Goal: Task Accomplishment & Management: Manage account settings

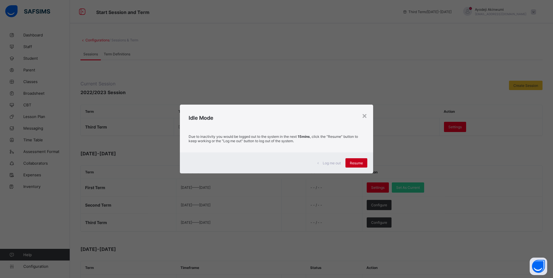
click at [359, 164] on span "Resume" at bounding box center [356, 163] width 13 height 4
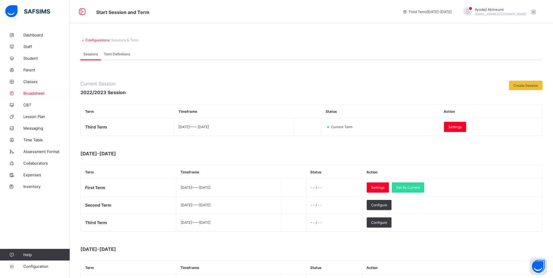
click at [42, 94] on span "Broadsheet" at bounding box center [46, 93] width 47 height 5
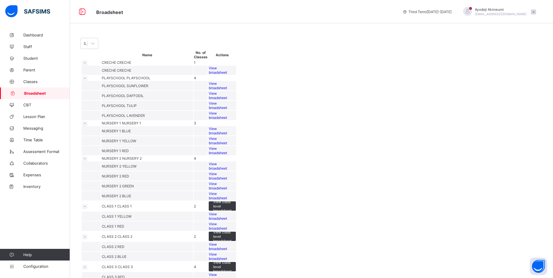
click at [227, 110] on span "View broadsheet" at bounding box center [218, 105] width 18 height 9
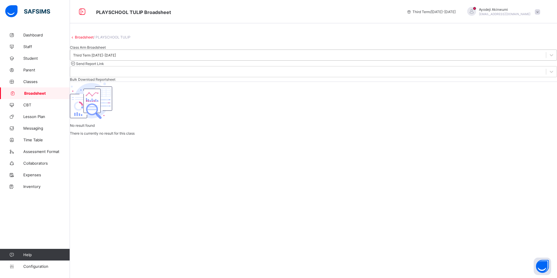
click at [116, 57] on div "Third Term 2022-2023" at bounding box center [94, 55] width 43 height 4
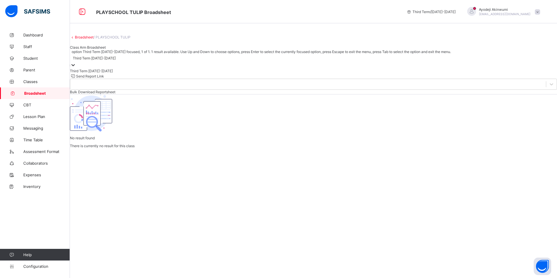
click at [116, 60] on div "Third Term 2022-2023" at bounding box center [94, 58] width 43 height 4
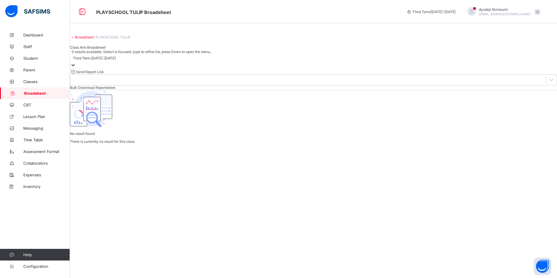
click at [84, 39] on link "Broadsheet" at bounding box center [84, 37] width 19 height 4
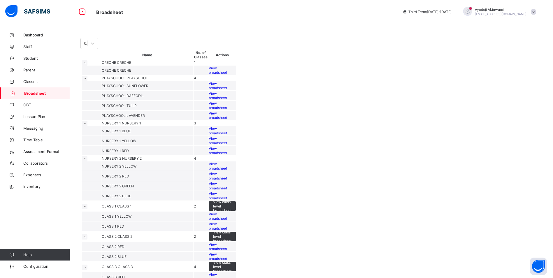
click at [227, 120] on span "View broadsheet" at bounding box center [218, 115] width 18 height 9
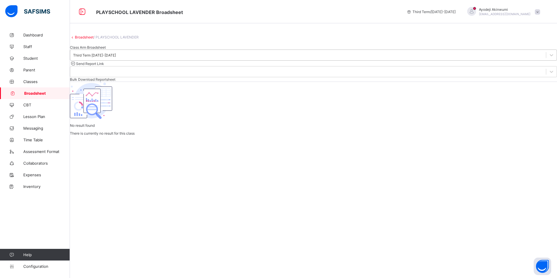
click at [116, 57] on div "Third Term 2022-2023" at bounding box center [94, 55] width 43 height 4
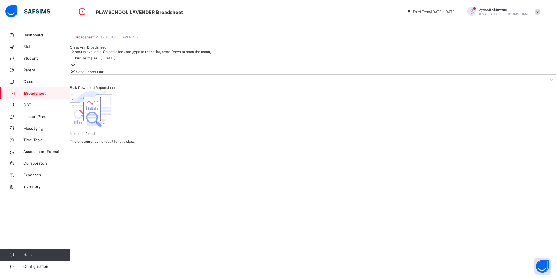
click at [116, 60] on div "Third Term 2022-2023" at bounding box center [94, 58] width 43 height 4
click at [86, 39] on link "Broadsheet" at bounding box center [84, 37] width 19 height 4
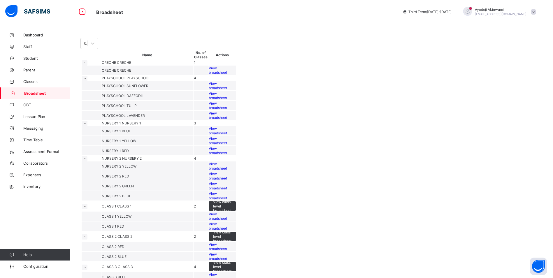
click at [236, 135] on div "View broadsheet" at bounding box center [222, 130] width 27 height 9
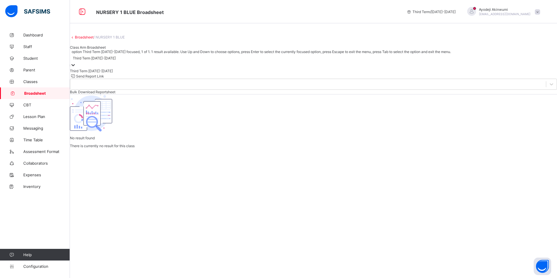
click at [108, 60] on div "Third Term 2022-2023" at bounding box center [94, 58] width 43 height 4
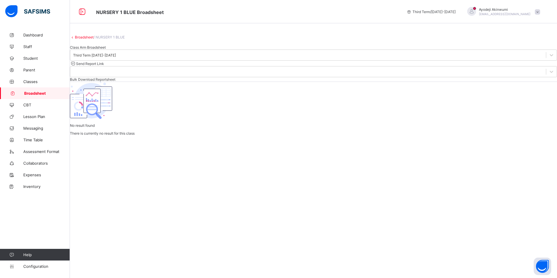
click at [82, 45] on div "Broadsheet / NURSERY 1 BLUE Class Arm Broadsheet" at bounding box center [313, 39] width 487 height 20
click at [85, 39] on link "Broadsheet" at bounding box center [84, 37] width 19 height 4
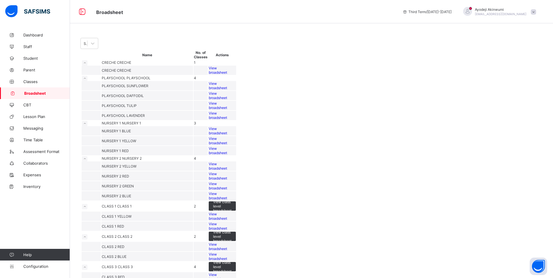
click at [227, 155] on span "View broadsheet" at bounding box center [218, 150] width 18 height 9
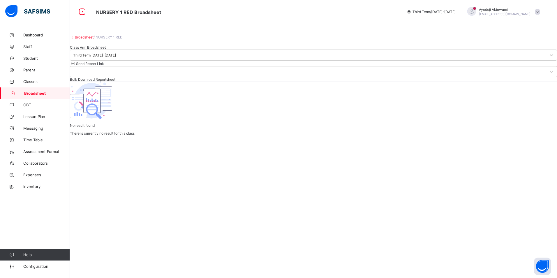
click at [88, 39] on link "Broadsheet" at bounding box center [84, 37] width 19 height 4
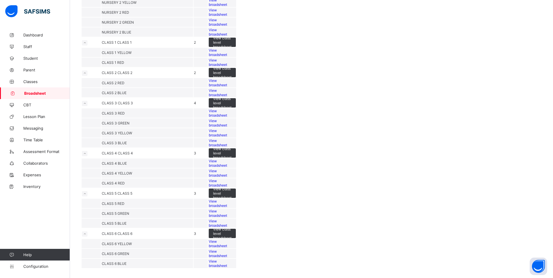
scroll to position [233, 0]
click at [227, 117] on span "View broadsheet" at bounding box center [218, 113] width 18 height 9
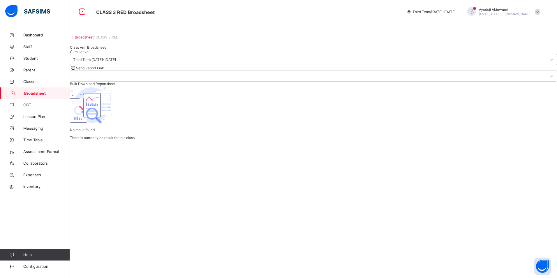
click at [89, 54] on span "Cumulative" at bounding box center [79, 52] width 19 height 4
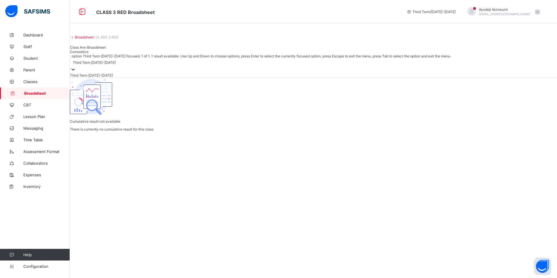
click at [116, 65] on div "Third Term 2022-2023" at bounding box center [94, 62] width 43 height 4
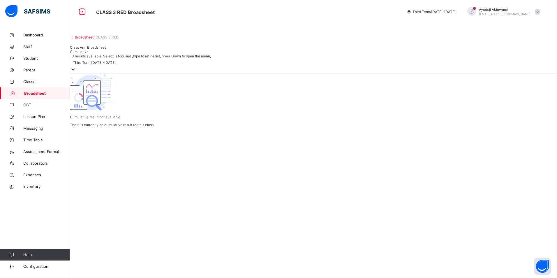
click at [116, 65] on div "Third Term 2022-2023" at bounding box center [94, 62] width 43 height 4
click at [90, 39] on link "Broadsheet" at bounding box center [84, 37] width 19 height 4
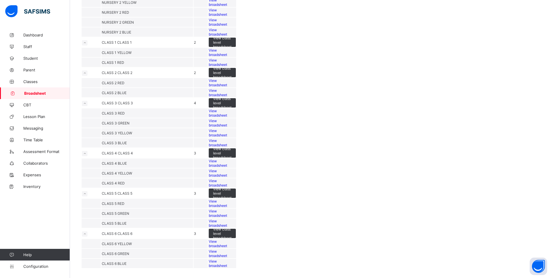
scroll to position [434, 0]
click at [227, 239] on span "View broadsheet" at bounding box center [218, 243] width 18 height 9
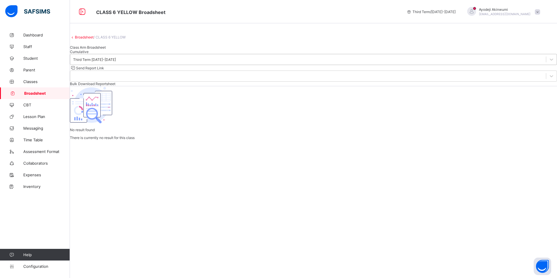
click at [98, 64] on div "Third Term 2022-2023" at bounding box center [308, 59] width 476 height 8
click at [124, 54] on div "Cumulative" at bounding box center [313, 52] width 487 height 4
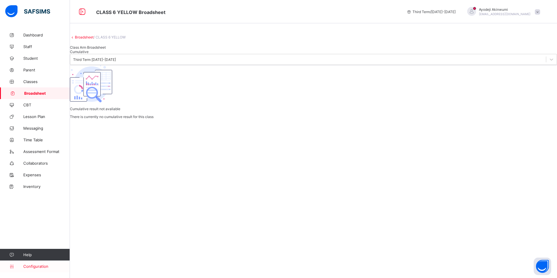
click at [32, 264] on span "Configuration" at bounding box center [46, 266] width 46 height 5
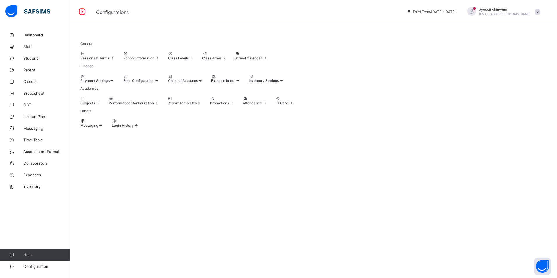
click at [110, 60] on span "Sessions & Terms" at bounding box center [94, 58] width 29 height 4
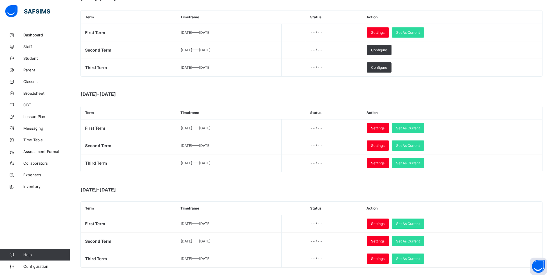
scroll to position [168, 0]
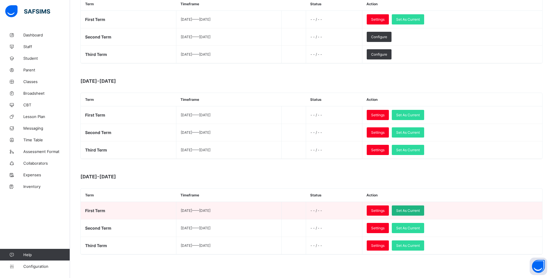
click at [420, 210] on span "Set As Current" at bounding box center [408, 210] width 24 height 4
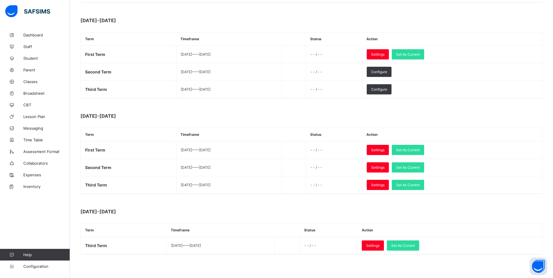
scroll to position [0, 0]
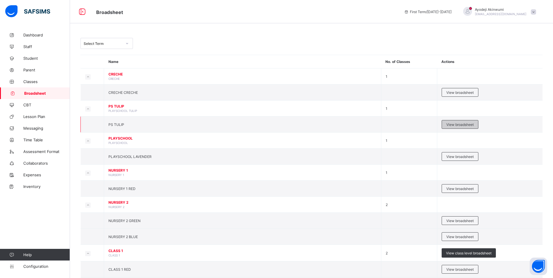
click at [466, 124] on span "View broadsheet" at bounding box center [459, 124] width 27 height 4
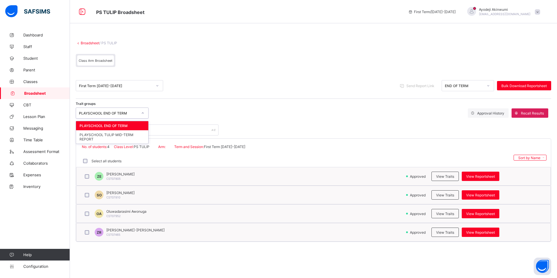
click at [142, 112] on icon at bounding box center [142, 113] width 3 height 6
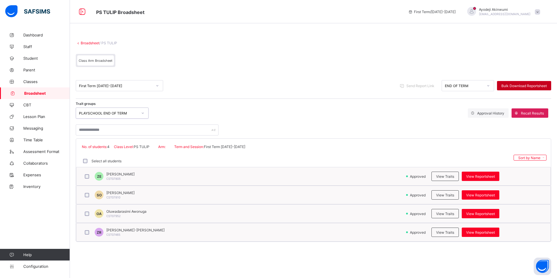
click at [527, 86] on span "Bulk Download Reportsheet" at bounding box center [523, 86] width 45 height 4
click at [84, 42] on link "Broadsheet" at bounding box center [90, 43] width 19 height 4
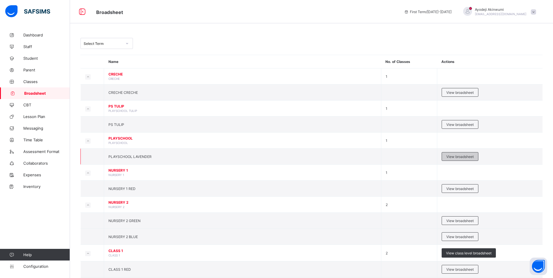
click at [464, 157] on span "View broadsheet" at bounding box center [459, 156] width 27 height 4
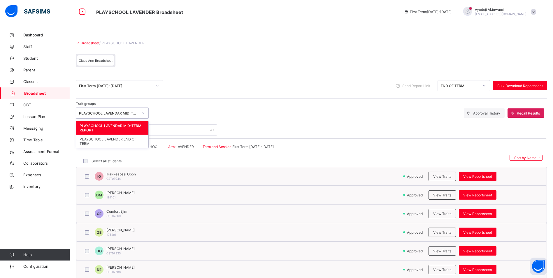
click at [144, 113] on icon at bounding box center [142, 113] width 3 height 6
click at [104, 144] on div "PLAYSCHOOL LAVENDER END OF TERM" at bounding box center [112, 141] width 72 height 13
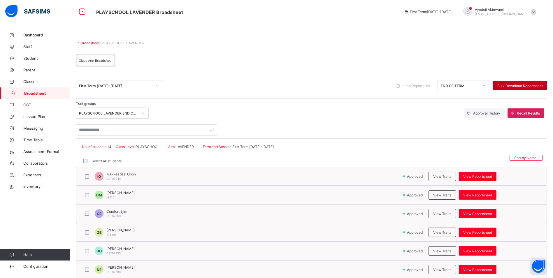
click at [516, 84] on span "Bulk Download Reportsheet" at bounding box center [519, 86] width 45 height 4
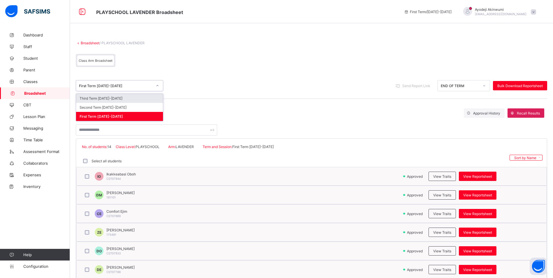
click at [141, 88] on div "First Term [DATE]-[DATE]" at bounding box center [114, 86] width 76 height 8
click at [143, 86] on div "First Term 2023-2024" at bounding box center [115, 86] width 73 height 4
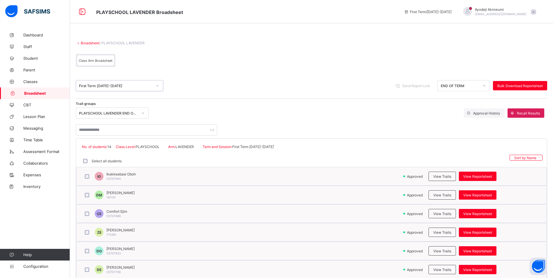
click at [142, 113] on icon at bounding box center [142, 113] width 3 height 6
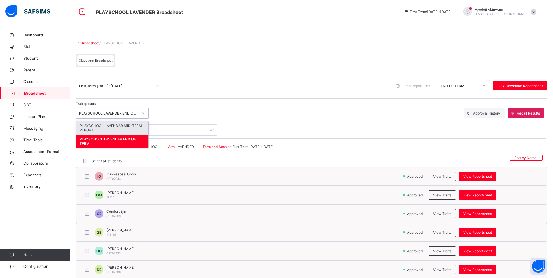
click at [142, 113] on icon at bounding box center [142, 113] width 3 height 6
click at [86, 44] on link "Broadsheet" at bounding box center [90, 43] width 19 height 4
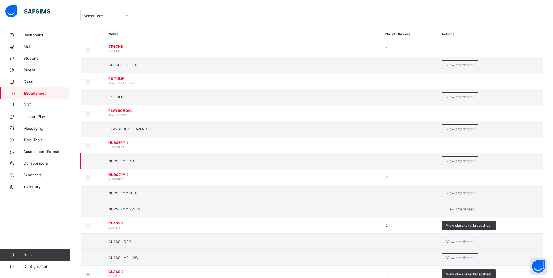
scroll to position [29, 0]
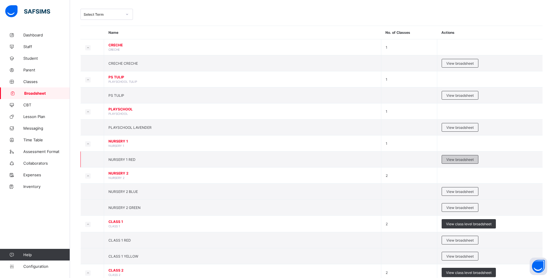
click at [459, 159] on span "View broadsheet" at bounding box center [459, 159] width 27 height 4
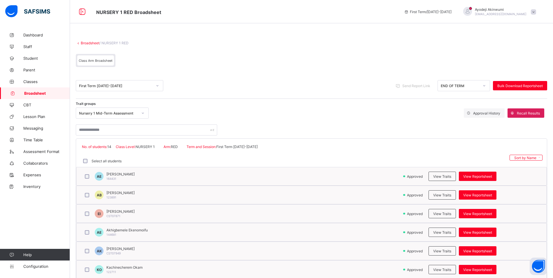
click at [118, 116] on div "Nursery 1 Mid-Term Assessment" at bounding box center [106, 113] width 61 height 8
click at [109, 137] on div "NURSERY 1 END OF TERM REPORT" at bounding box center [112, 134] width 72 height 9
click at [484, 86] on div at bounding box center [484, 85] width 10 height 9
click at [515, 86] on span "Bulk Download Reportsheet" at bounding box center [519, 86] width 45 height 4
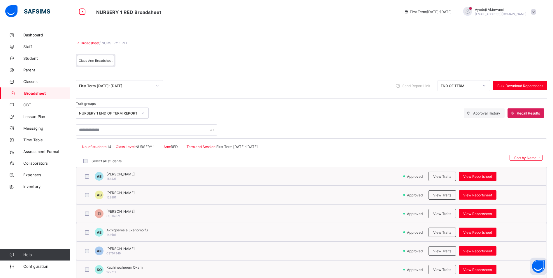
click at [89, 43] on link "Broadsheet" at bounding box center [90, 43] width 19 height 4
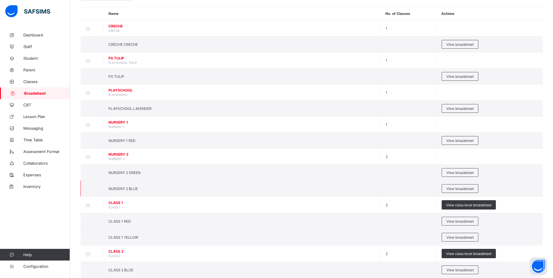
scroll to position [58, 0]
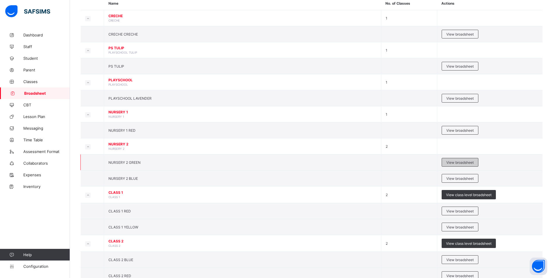
click at [463, 162] on span "View broadsheet" at bounding box center [459, 162] width 27 height 4
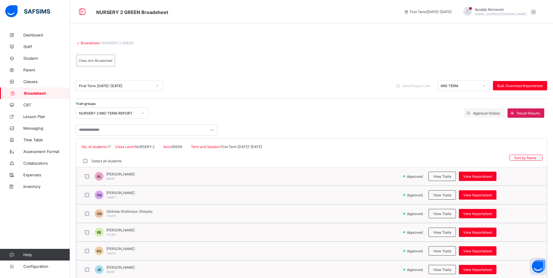
click at [116, 113] on div "NURSERY 2 MID-TERM REPORT" at bounding box center [108, 113] width 59 height 4
click at [110, 138] on div "NURSERY 2 1ST TERM END OF TERM (2023/2024)" at bounding box center [112, 136] width 72 height 13
click at [471, 86] on div "MID TERM" at bounding box center [460, 86] width 38 height 4
click at [453, 107] on div "END OF TERM" at bounding box center [464, 107] width 52 height 9
click at [521, 85] on span "Bulk Download Reportsheet" at bounding box center [519, 86] width 45 height 4
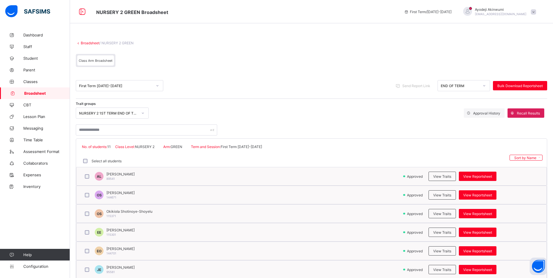
click at [89, 43] on link "Broadsheet" at bounding box center [90, 43] width 19 height 4
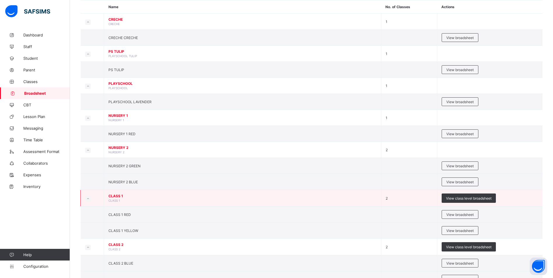
scroll to position [58, 0]
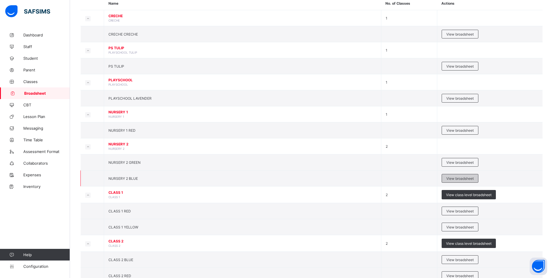
click at [458, 176] on span "View broadsheet" at bounding box center [459, 178] width 27 height 4
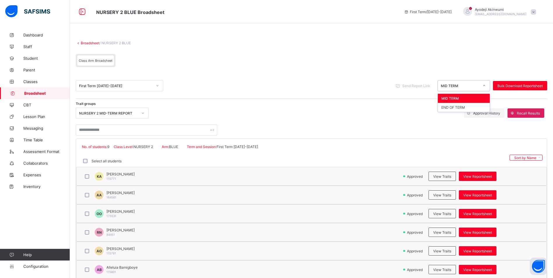
click at [475, 84] on div "MID TERM" at bounding box center [460, 86] width 38 height 4
click at [454, 106] on div "END OF TERM" at bounding box center [464, 107] width 52 height 9
click at [122, 114] on div "NURSERY 2 MID-TERM REPORT" at bounding box center [108, 113] width 59 height 4
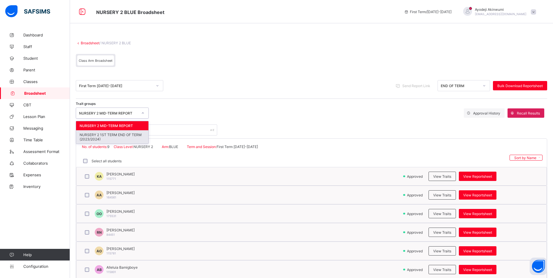
click at [102, 139] on div "NURSERY 2 1ST TERM END OF TERM (2023/2024)" at bounding box center [112, 136] width 72 height 13
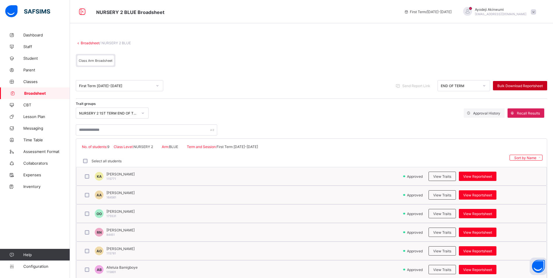
click at [520, 86] on span "Bulk Download Reportsheet" at bounding box center [519, 86] width 45 height 4
click at [89, 42] on link "Broadsheet" at bounding box center [90, 43] width 19 height 4
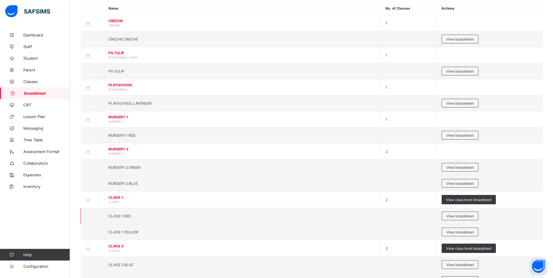
scroll to position [58, 0]
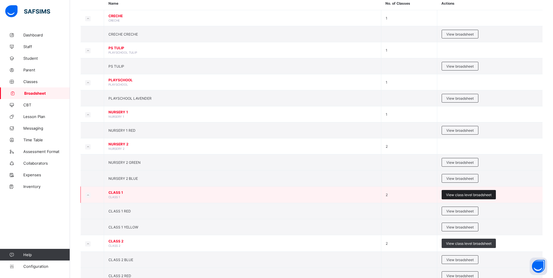
click at [470, 193] on span "View class level broadsheet" at bounding box center [468, 195] width 45 height 4
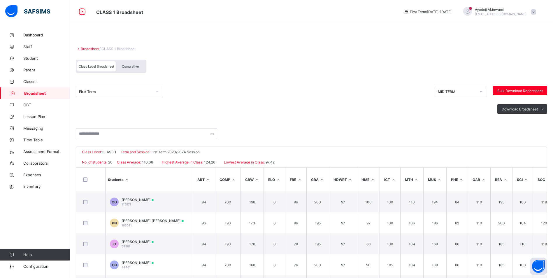
click at [461, 93] on div "MID TERM" at bounding box center [457, 91] width 38 height 4
click at [448, 113] on div "END OF TERM" at bounding box center [461, 113] width 52 height 9
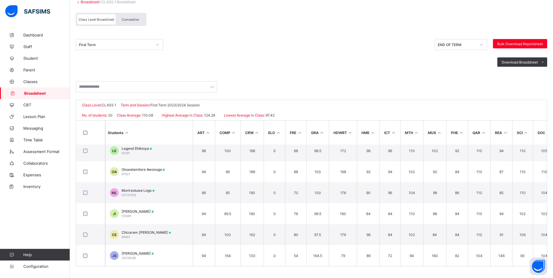
scroll to position [155, 0]
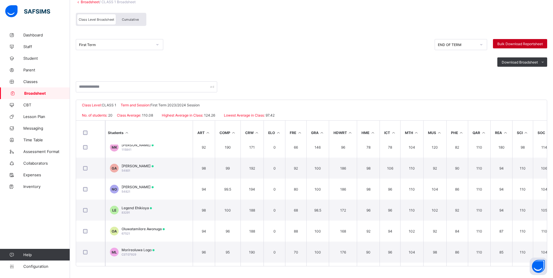
click at [505, 42] on span "Bulk Download Reportsheet" at bounding box center [519, 44] width 45 height 4
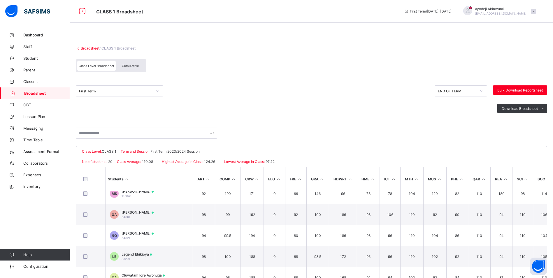
scroll to position [0, 0]
click at [88, 48] on link "Broadsheet" at bounding box center [90, 49] width 19 height 4
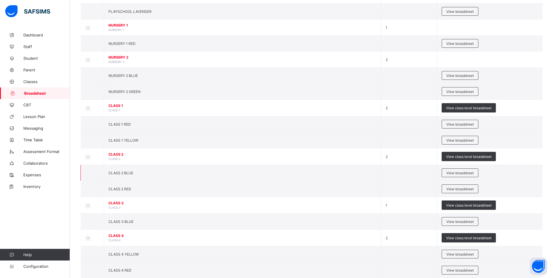
scroll to position [146, 0]
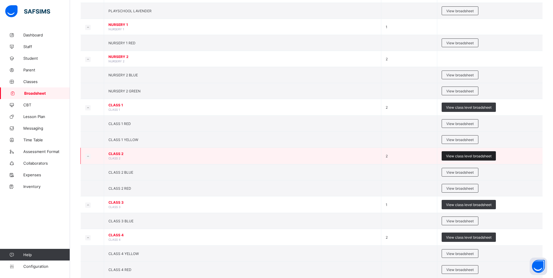
click at [475, 157] on span "View class level broadsheet" at bounding box center [468, 156] width 45 height 4
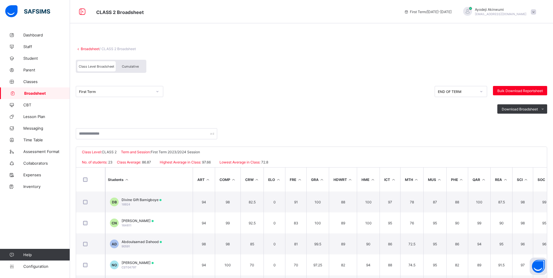
click at [89, 48] on link "Broadsheet" at bounding box center [90, 49] width 19 height 4
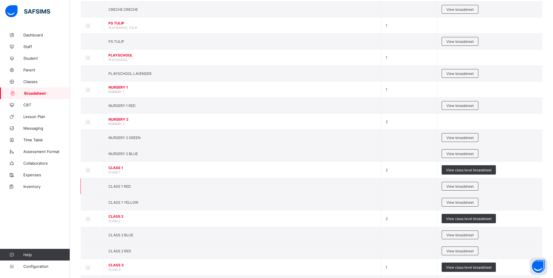
scroll to position [87, 0]
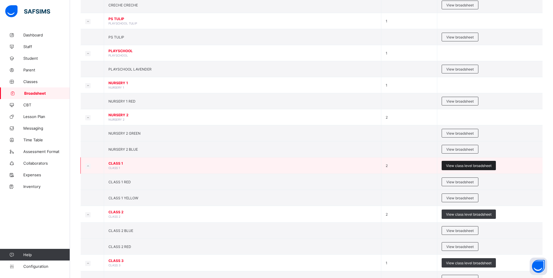
click at [463, 166] on span "View class level broadsheet" at bounding box center [468, 165] width 45 height 4
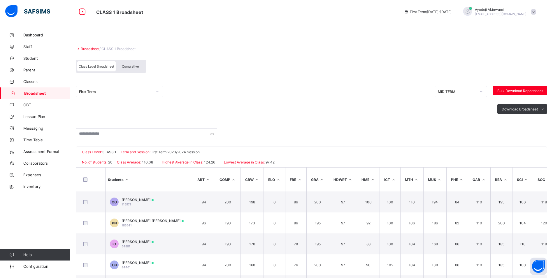
click at [444, 92] on div "MID TERM" at bounding box center [457, 91] width 38 height 4
click at [446, 112] on div "END OF TERM" at bounding box center [461, 113] width 52 height 9
click at [512, 93] on span "Bulk Download Reportsheet" at bounding box center [519, 91] width 45 height 4
click at [514, 91] on span "Bulk Download Reportsheet" at bounding box center [519, 91] width 45 height 4
click at [86, 47] on link "Broadsheet" at bounding box center [90, 49] width 19 height 4
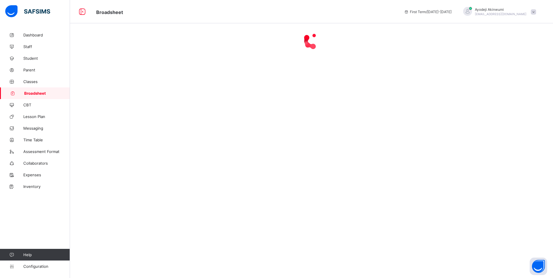
click at [86, 47] on div at bounding box center [311, 40] width 483 height 23
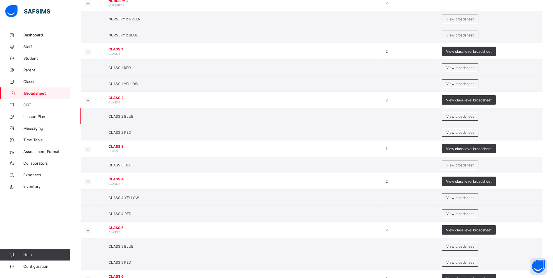
scroll to position [204, 0]
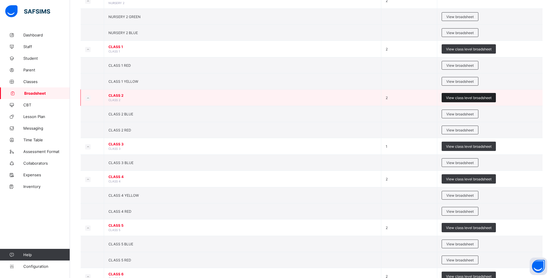
click at [472, 96] on span "View class level broadsheet" at bounding box center [468, 98] width 45 height 4
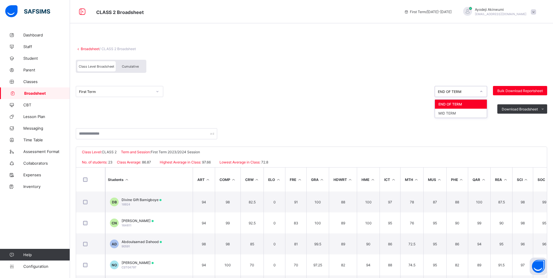
click at [460, 91] on div "END OF TERM" at bounding box center [457, 91] width 38 height 4
click at [523, 91] on span "Bulk Download Reportsheet" at bounding box center [519, 91] width 45 height 4
click at [88, 47] on link "Broadsheet" at bounding box center [90, 49] width 19 height 4
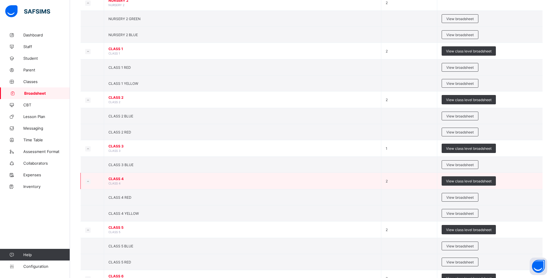
scroll to position [204, 0]
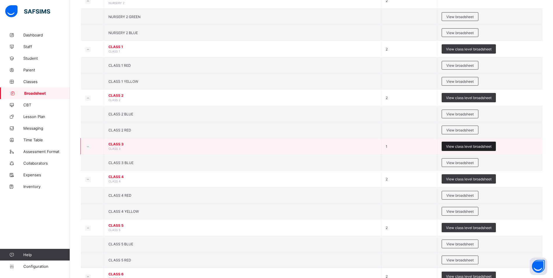
click at [459, 146] on span "View class level broadsheet" at bounding box center [468, 146] width 45 height 4
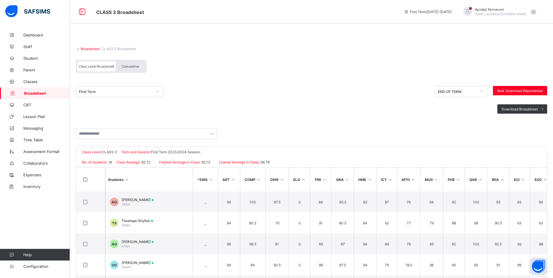
click at [101, 91] on div "First Term" at bounding box center [115, 91] width 73 height 4
click at [515, 89] on span "Bulk Download Reportsheet" at bounding box center [519, 91] width 45 height 4
click at [92, 49] on link "Broadsheet" at bounding box center [90, 49] width 19 height 4
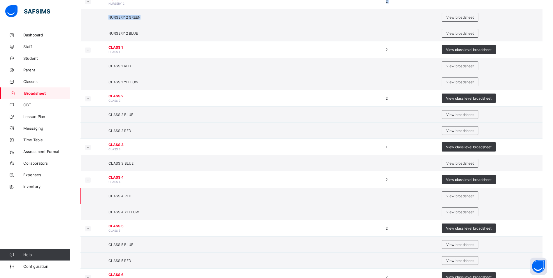
scroll to position [204, 0]
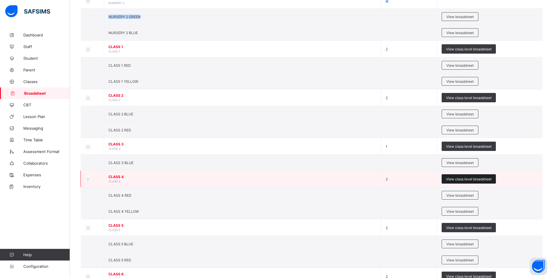
click at [466, 179] on span "View class level broadsheet" at bounding box center [468, 179] width 45 height 4
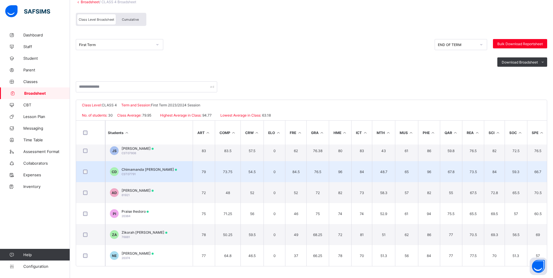
scroll to position [510, 0]
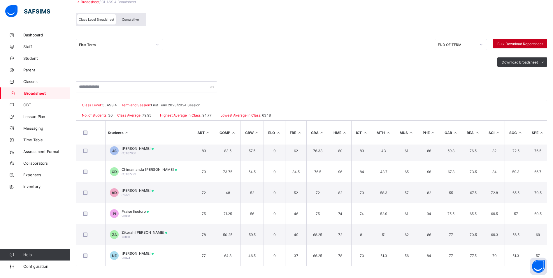
click at [518, 42] on span "Bulk Download Reportsheet" at bounding box center [519, 44] width 45 height 4
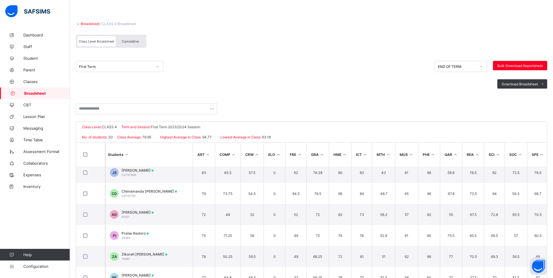
scroll to position [0, 0]
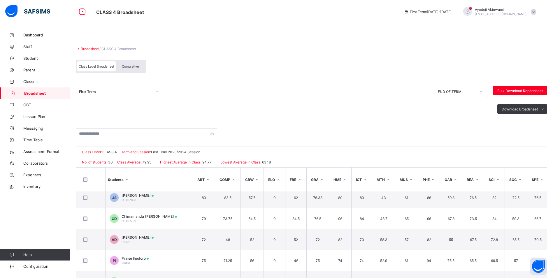
click at [84, 47] on link "Broadsheet" at bounding box center [90, 49] width 19 height 4
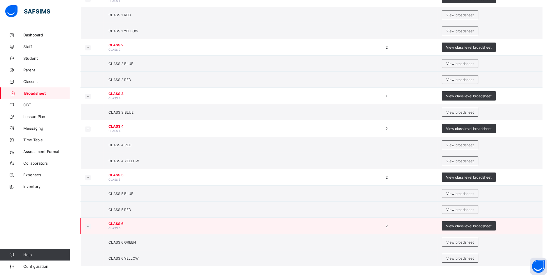
scroll to position [257, 0]
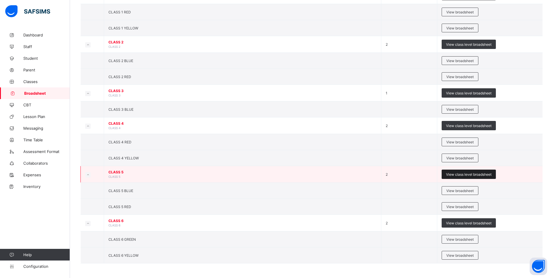
click at [469, 173] on span "View class level broadsheet" at bounding box center [468, 174] width 45 height 4
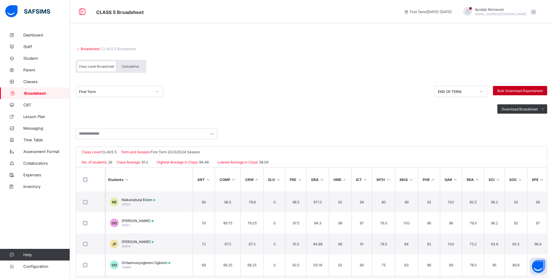
click at [526, 91] on span "Bulk Download Reportsheet" at bounding box center [519, 91] width 45 height 4
click at [90, 48] on link "Broadsheet" at bounding box center [90, 49] width 19 height 4
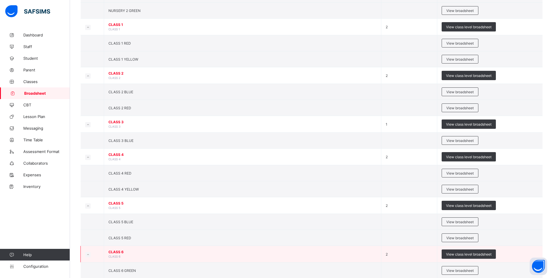
scroll to position [257, 0]
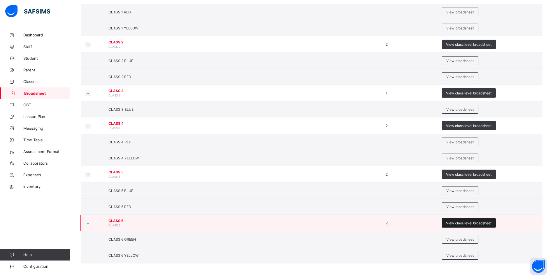
click at [464, 223] on span "View class level broadsheet" at bounding box center [468, 223] width 45 height 4
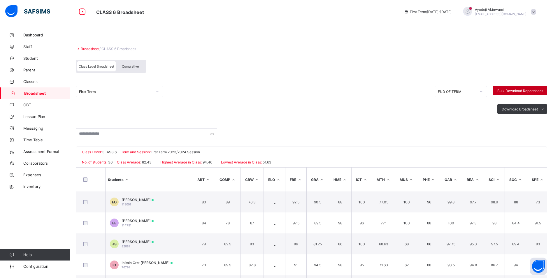
click at [510, 91] on span "Bulk Download Reportsheet" at bounding box center [519, 91] width 45 height 4
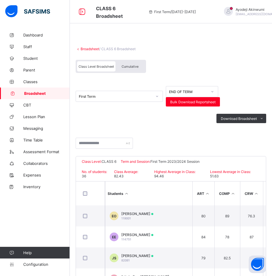
click at [88, 51] on link "Broadsheet" at bounding box center [90, 49] width 19 height 4
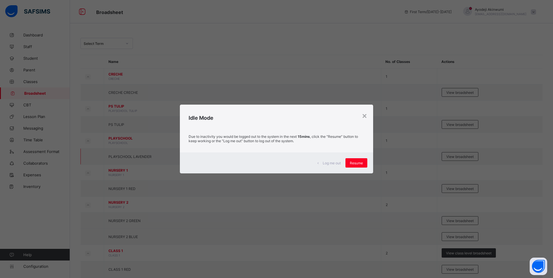
click at [358, 161] on span "Resume" at bounding box center [356, 163] width 13 height 4
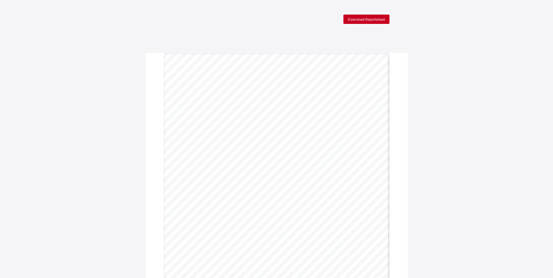
click at [370, 20] on span "Download Reportsheet" at bounding box center [366, 19] width 37 height 4
click at [354, 21] on span "Download Reportsheet" at bounding box center [366, 19] width 37 height 4
click at [370, 20] on span "Download Reportsheet" at bounding box center [366, 19] width 37 height 4
click at [356, 18] on span "Download Reportsheet" at bounding box center [366, 19] width 37 height 4
click at [362, 23] on div "Download Reportsheet" at bounding box center [366, 19] width 46 height 9
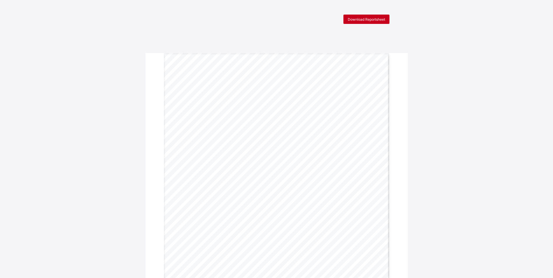
click at [364, 18] on span "Download Reportsheet" at bounding box center [366, 19] width 37 height 4
click at [369, 18] on span "Download Reportsheet" at bounding box center [366, 19] width 37 height 4
click at [369, 19] on span "Download Reportsheet" at bounding box center [366, 19] width 37 height 4
click at [360, 20] on span "Download Reportsheet" at bounding box center [366, 19] width 37 height 4
click at [361, 21] on span "Download Reportsheet" at bounding box center [366, 19] width 37 height 4
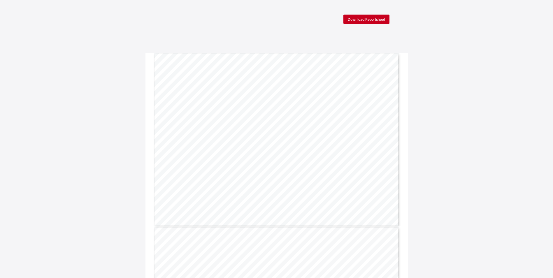
click at [372, 20] on span "Download Reportsheet" at bounding box center [366, 19] width 37 height 4
click at [368, 19] on span "Download Reportsheet" at bounding box center [366, 19] width 37 height 4
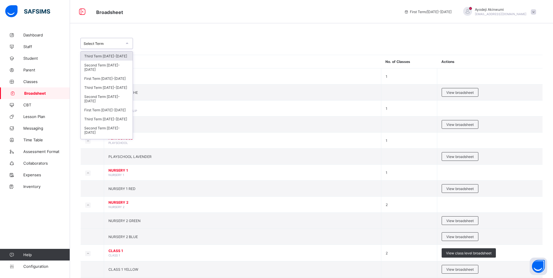
click at [122, 41] on div at bounding box center [127, 43] width 11 height 10
click at [121, 42] on div "Select Term" at bounding box center [103, 43] width 38 height 4
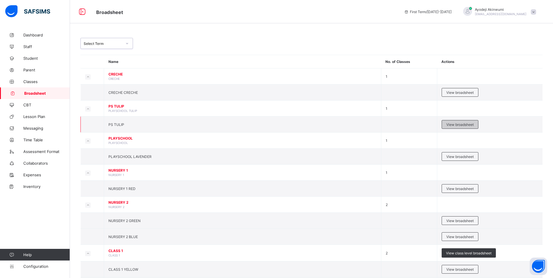
click at [459, 126] on span "View broadsheet" at bounding box center [459, 124] width 27 height 4
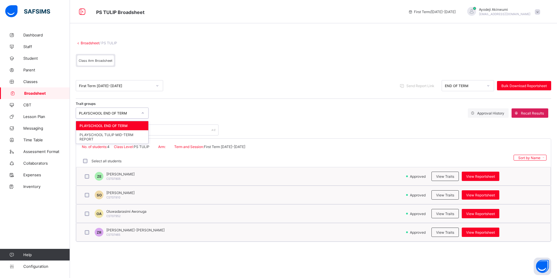
click at [137, 115] on div at bounding box center [142, 113] width 11 height 10
click at [102, 136] on div "PLAYSCHOOL TULIP MID-TERM REPORT" at bounding box center [112, 136] width 72 height 13
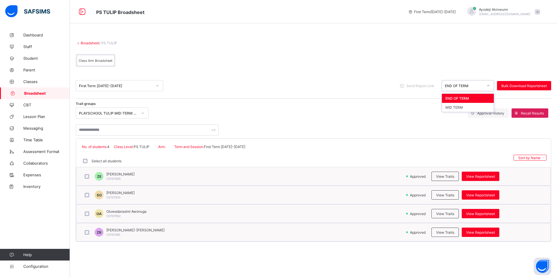
click at [454, 87] on div "END OF TERM" at bounding box center [464, 86] width 38 height 4
click at [449, 108] on div "MID TERM" at bounding box center [468, 107] width 52 height 9
click at [525, 85] on span "Bulk Download Reportsheet" at bounding box center [523, 86] width 45 height 4
click at [86, 42] on link "Broadsheet" at bounding box center [90, 43] width 19 height 4
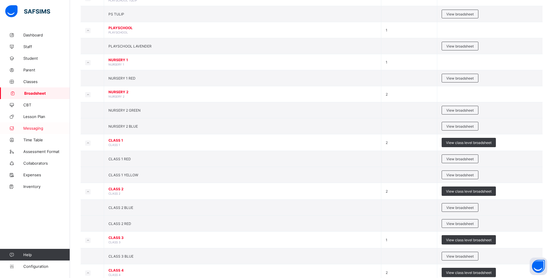
scroll to position [117, 0]
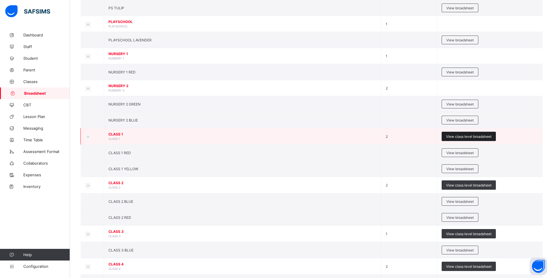
click at [458, 136] on span "View class level broadsheet" at bounding box center [468, 136] width 45 height 4
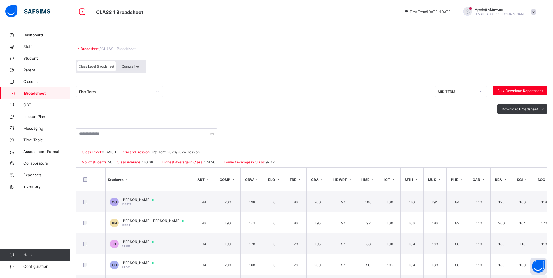
click at [112, 93] on div "First Term" at bounding box center [115, 91] width 73 height 4
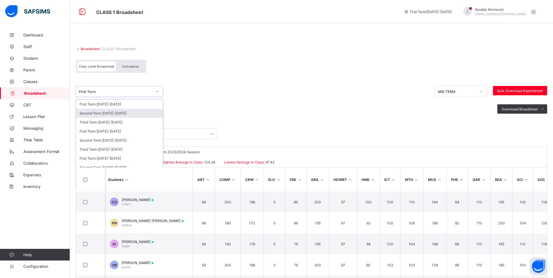
click at [358, 58] on div "Class Level Broadsheet Cumulative" at bounding box center [311, 68] width 471 height 22
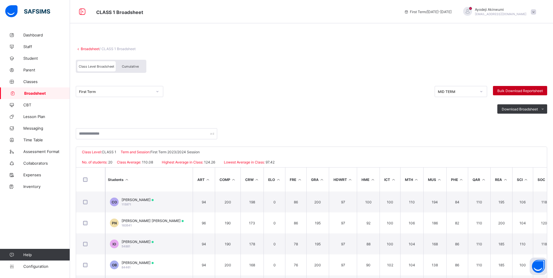
click at [524, 89] on span "Bulk Download Reportsheet" at bounding box center [519, 91] width 45 height 4
click at [88, 48] on link "Broadsheet" at bounding box center [90, 49] width 19 height 4
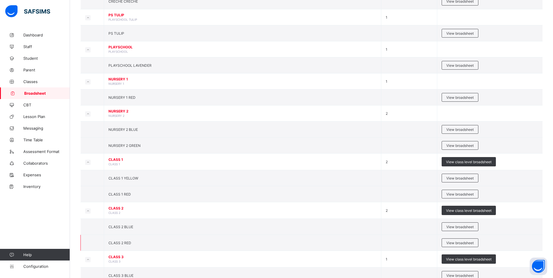
scroll to position [146, 0]
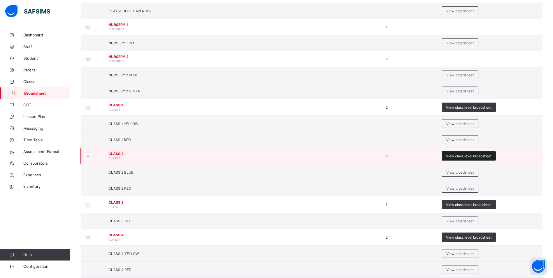
click at [473, 156] on span "View class level broadsheet" at bounding box center [468, 156] width 45 height 4
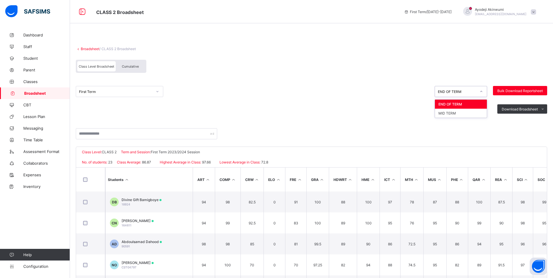
drag, startPoint x: 484, startPoint y: 89, endPoint x: 467, endPoint y: 104, distance: 23.1
click at [484, 89] on div at bounding box center [481, 91] width 10 height 9
click at [452, 114] on div "MID TERM" at bounding box center [461, 113] width 52 height 9
click at [515, 90] on span "Bulk Download Reportsheet" at bounding box center [519, 91] width 45 height 4
click at [87, 49] on link "Broadsheet" at bounding box center [90, 49] width 19 height 4
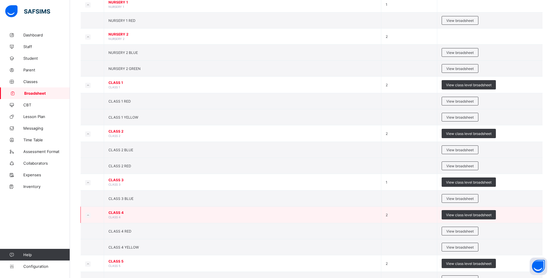
scroll to position [175, 0]
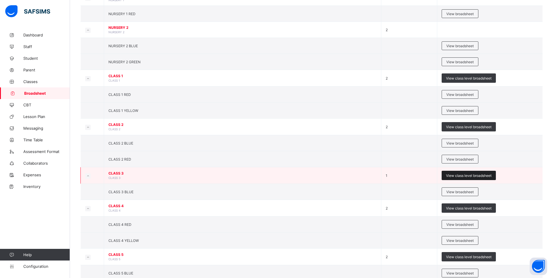
click at [462, 174] on span "View class level broadsheet" at bounding box center [468, 175] width 45 height 4
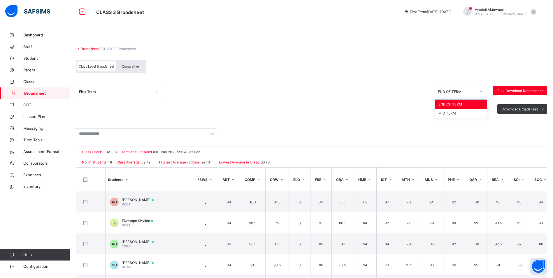
click at [449, 89] on div "END OF TERM" at bounding box center [457, 91] width 38 height 4
click at [443, 112] on div "MID TERM" at bounding box center [461, 113] width 52 height 9
click at [512, 90] on span "Bulk Download Reportsheet" at bounding box center [519, 91] width 45 height 4
click at [87, 48] on link "Broadsheet" at bounding box center [90, 49] width 19 height 4
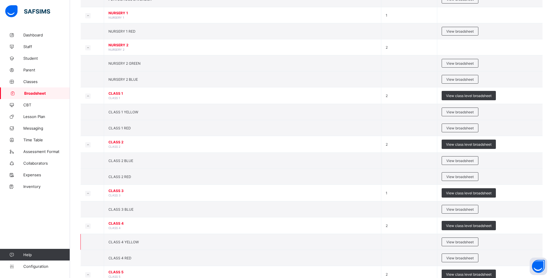
scroll to position [204, 0]
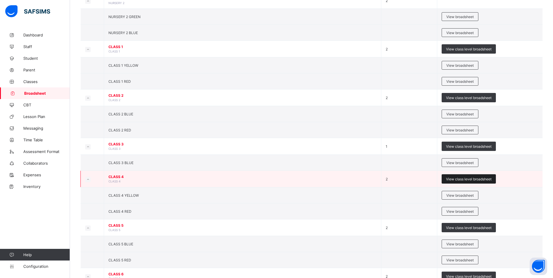
click at [472, 176] on div "View class level broadsheet" at bounding box center [468, 178] width 54 height 9
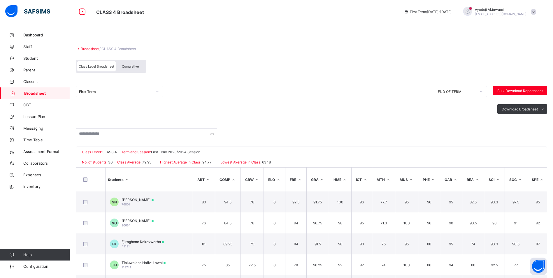
click at [458, 90] on div "END OF TERM" at bounding box center [457, 91] width 38 height 4
click at [448, 113] on div "MID TERM" at bounding box center [461, 113] width 52 height 9
click at [514, 89] on span "Bulk Download Reportsheet" at bounding box center [519, 91] width 45 height 4
click at [88, 48] on link "Broadsheet" at bounding box center [90, 49] width 19 height 4
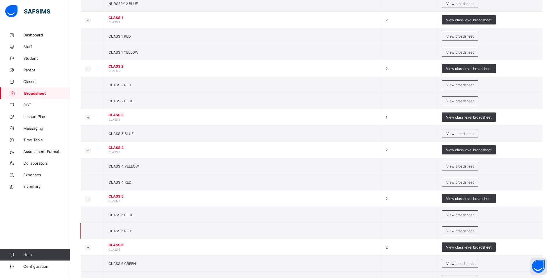
scroll to position [257, 0]
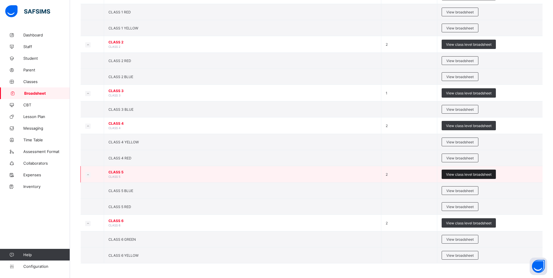
click at [466, 174] on span "View class level broadsheet" at bounding box center [468, 174] width 45 height 4
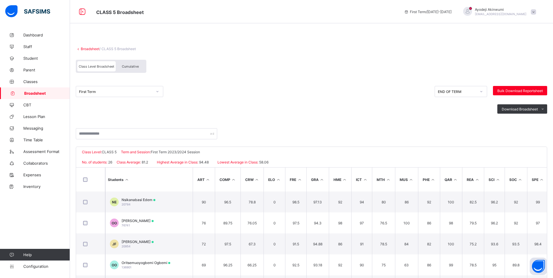
click at [448, 91] on div "END OF TERM" at bounding box center [457, 91] width 38 height 4
click at [455, 113] on div "MID TERM" at bounding box center [461, 113] width 52 height 9
click at [522, 91] on span "Bulk Download Reportsheet" at bounding box center [519, 91] width 45 height 4
click at [89, 48] on link "Broadsheet" at bounding box center [90, 49] width 19 height 4
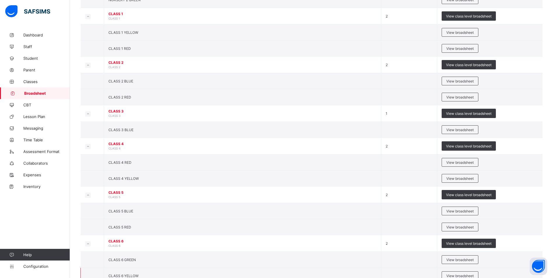
scroll to position [257, 0]
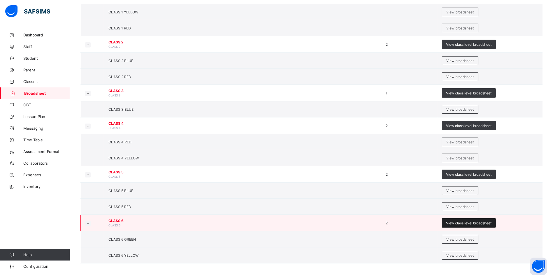
click at [477, 222] on span "View class level broadsheet" at bounding box center [468, 223] width 45 height 4
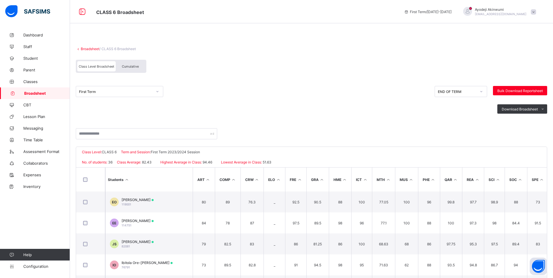
click at [474, 91] on div "END OF TERM" at bounding box center [457, 91] width 38 height 4
click at [447, 114] on div "MID TERM" at bounding box center [461, 113] width 52 height 9
click at [520, 90] on span "Bulk Download Reportsheet" at bounding box center [519, 91] width 45 height 4
click at [33, 82] on span "Classes" at bounding box center [46, 81] width 47 height 5
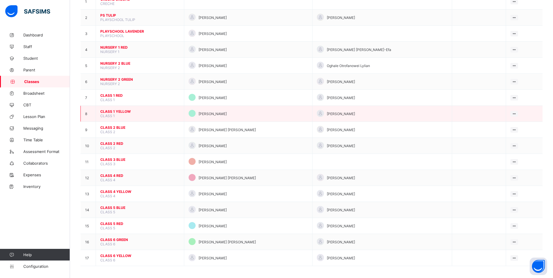
scroll to position [78, 0]
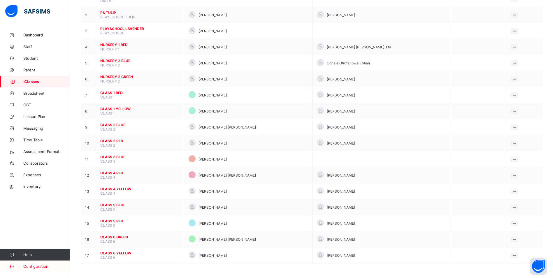
click at [36, 267] on span "Configuration" at bounding box center [46, 266] width 46 height 5
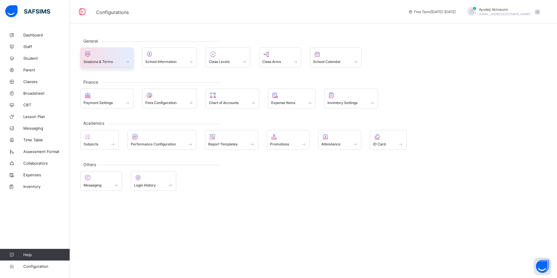
click at [110, 61] on span "Sessions & Terms" at bounding box center [98, 61] width 29 height 4
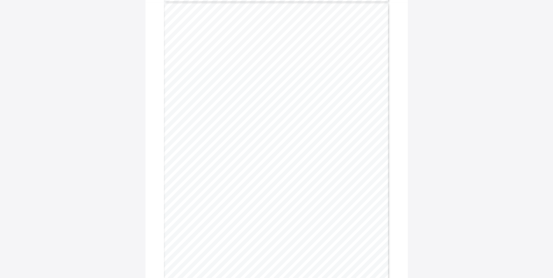
scroll to position [3486, 0]
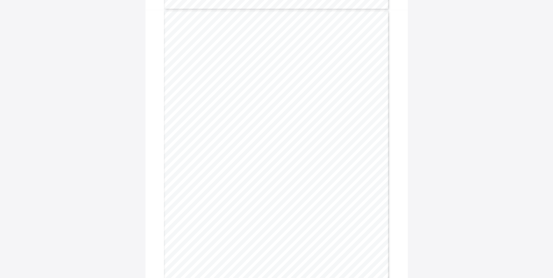
scroll to position [699, 0]
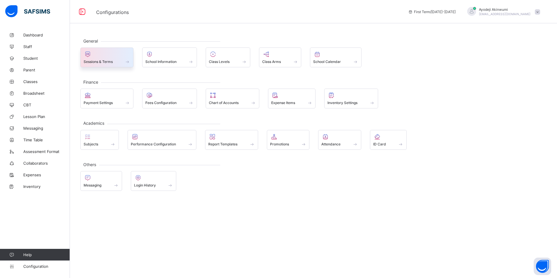
click at [108, 58] on span at bounding box center [107, 58] width 47 height 1
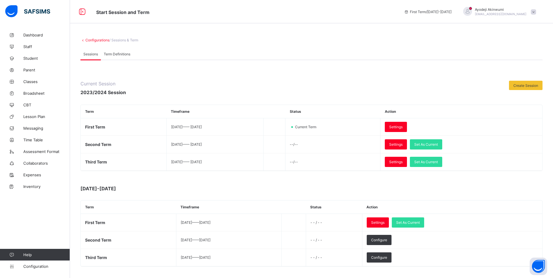
click at [98, 39] on link "Configurations" at bounding box center [97, 40] width 24 height 4
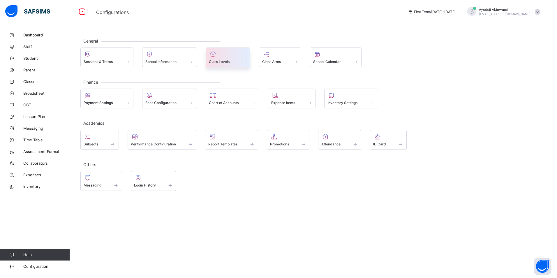
click at [214, 61] on span "Class Levels" at bounding box center [219, 61] width 21 height 4
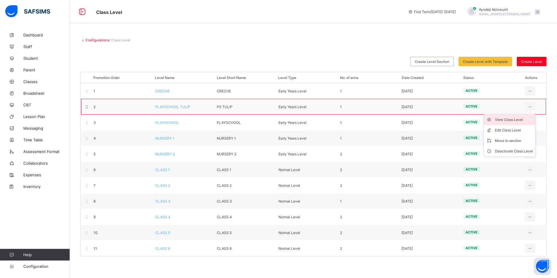
click at [512, 118] on div "View Class Level" at bounding box center [514, 120] width 38 height 6
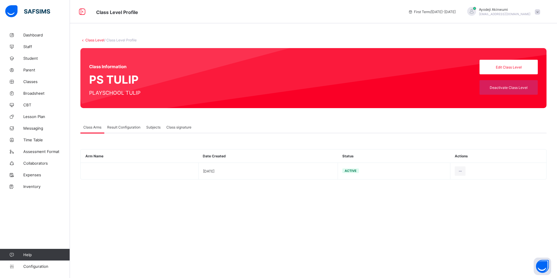
click at [126, 127] on span "Result Configuration" at bounding box center [123, 127] width 33 height 4
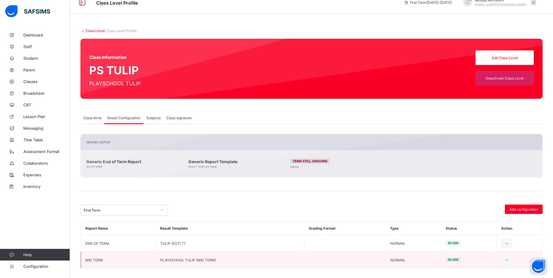
scroll to position [14, 0]
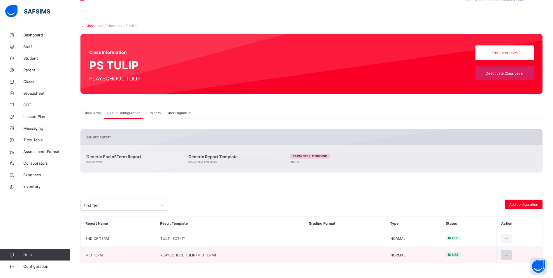
click at [509, 255] on icon at bounding box center [506, 255] width 5 height 4
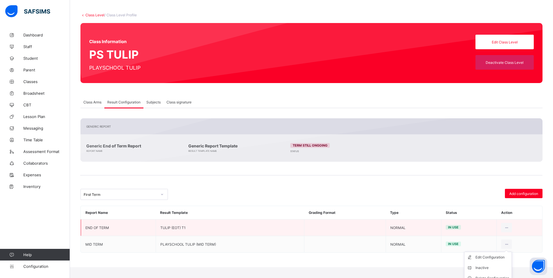
scroll to position [31, 0]
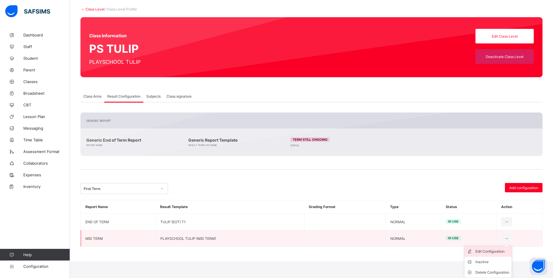
click at [490, 253] on div "Edit Configuration" at bounding box center [492, 252] width 34 height 6
type input "********"
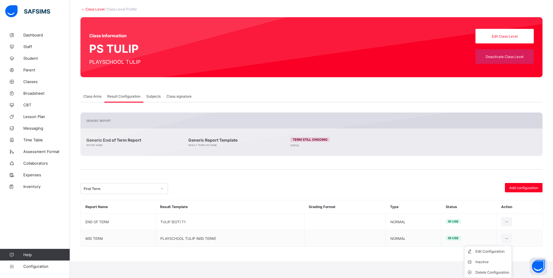
scroll to position [14, 0]
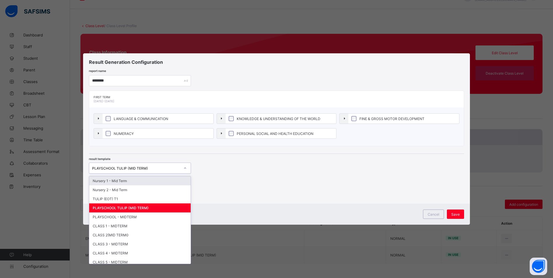
click at [166, 168] on div "PLAYSCHOOL TULIP (MID TERM)" at bounding box center [136, 168] width 88 height 4
click at [124, 208] on div "PLAYSCHOOL TULIP (MID TERM)" at bounding box center [139, 207] width 101 height 9
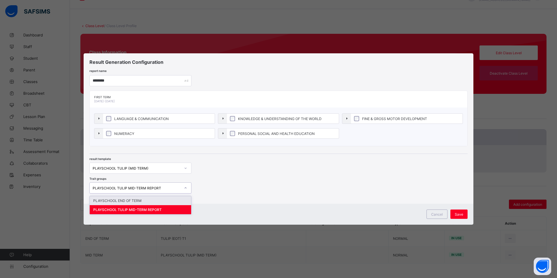
click at [149, 186] on div "PLAYSCHOOL TULIP MID-TERM REPORT" at bounding box center [137, 188] width 88 height 4
click at [132, 210] on div "PLAYSCHOOL TULIP MID-TERM REPORT" at bounding box center [140, 209] width 101 height 9
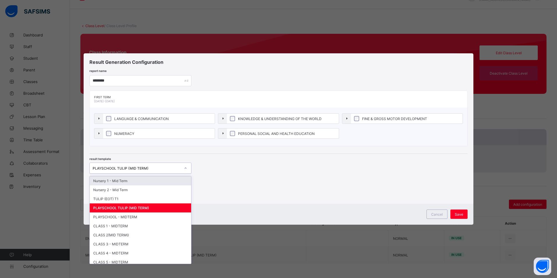
click at [127, 168] on div "PLAYSCHOOL TULIP (MID TERM)" at bounding box center [137, 168] width 88 height 4
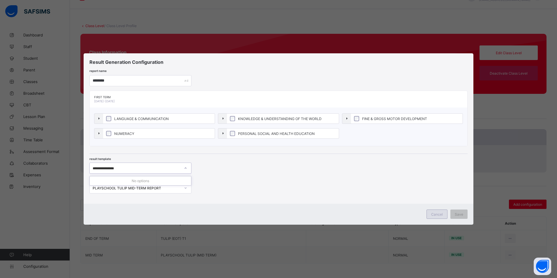
type input "**********"
click at [440, 214] on span "Cancel" at bounding box center [437, 214] width 12 height 4
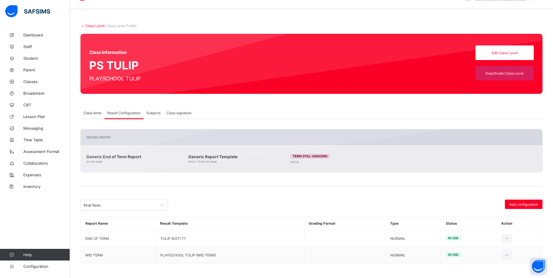
click at [93, 24] on link "Class Level" at bounding box center [94, 26] width 19 height 4
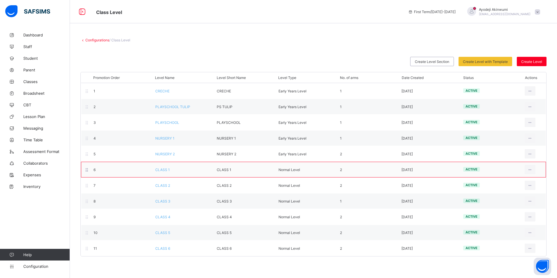
click at [161, 169] on span "CLASS 1" at bounding box center [162, 170] width 15 height 4
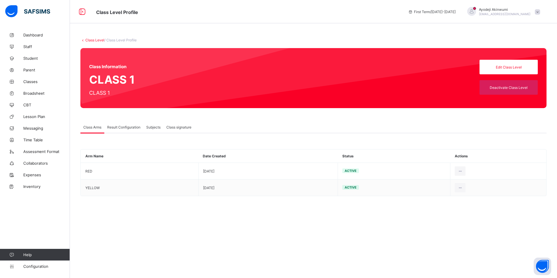
click at [123, 128] on span "Result Configuration" at bounding box center [123, 127] width 33 height 4
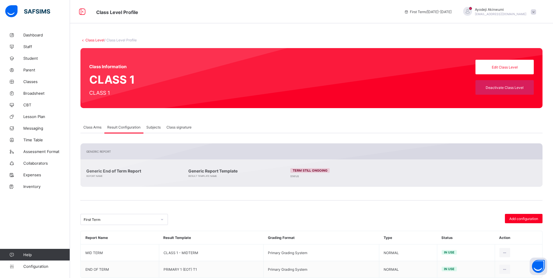
click at [271, 25] on div "Class Level / Class Level Profile Class Information CLASS 1 CLASS 1 Edit Class …" at bounding box center [311, 146] width 483 height 292
